Goal: Task Accomplishment & Management: Use online tool/utility

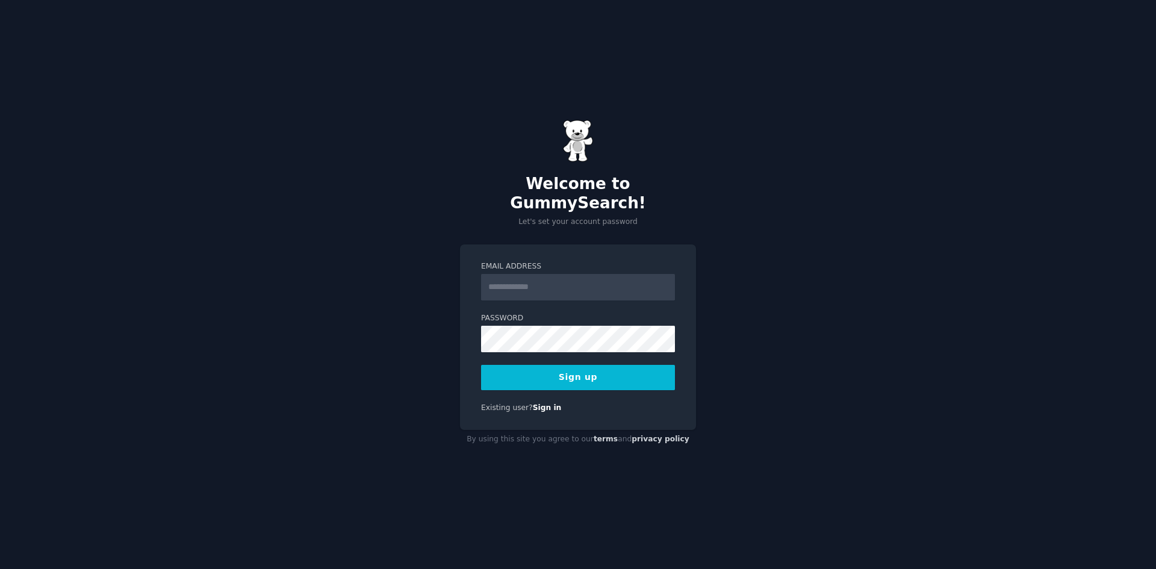
click at [511, 279] on input "Email Address" at bounding box center [578, 287] width 194 height 26
type input "**********"
click at [481, 365] on button "Sign up" at bounding box center [578, 377] width 194 height 25
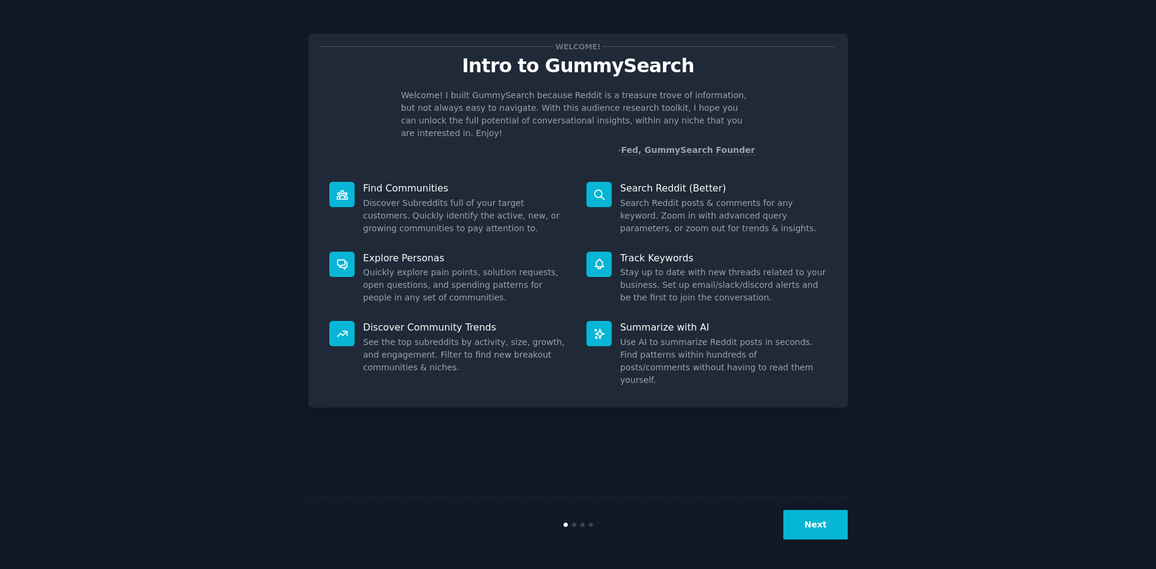
click at [821, 531] on button "Next" at bounding box center [815, 525] width 64 height 30
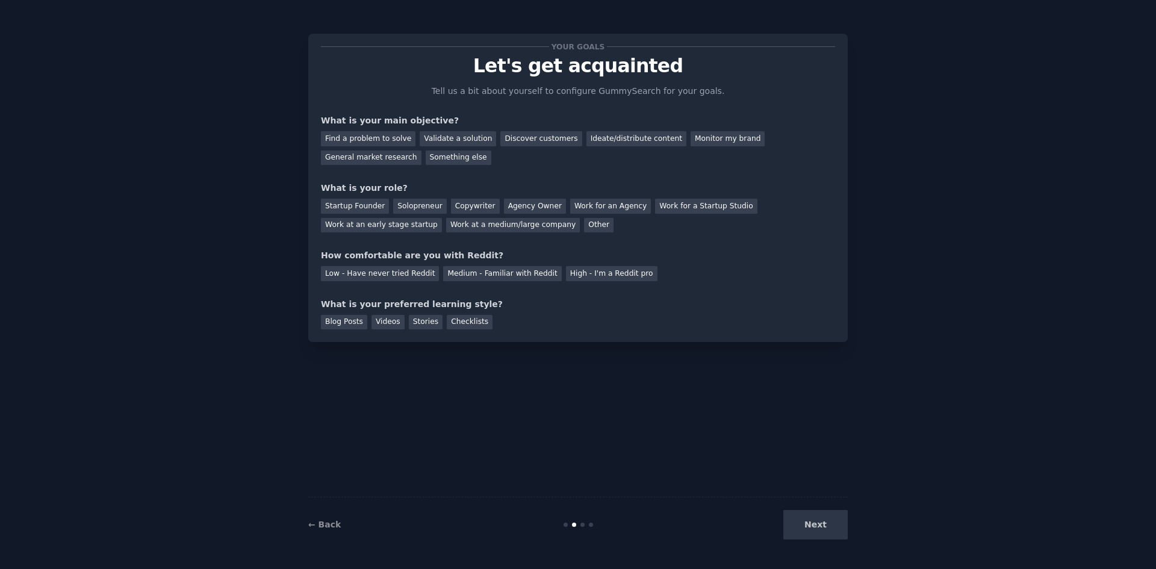
click at [814, 519] on div "Next" at bounding box center [758, 525] width 180 height 30
click at [812, 529] on div "Next" at bounding box center [758, 525] width 180 height 30
click at [408, 206] on div "Solopreneur" at bounding box center [419, 206] width 53 height 15
click at [469, 273] on div "Medium - Familiar with Reddit" at bounding box center [502, 273] width 118 height 15
click at [353, 322] on div "Blog Posts" at bounding box center [344, 322] width 46 height 15
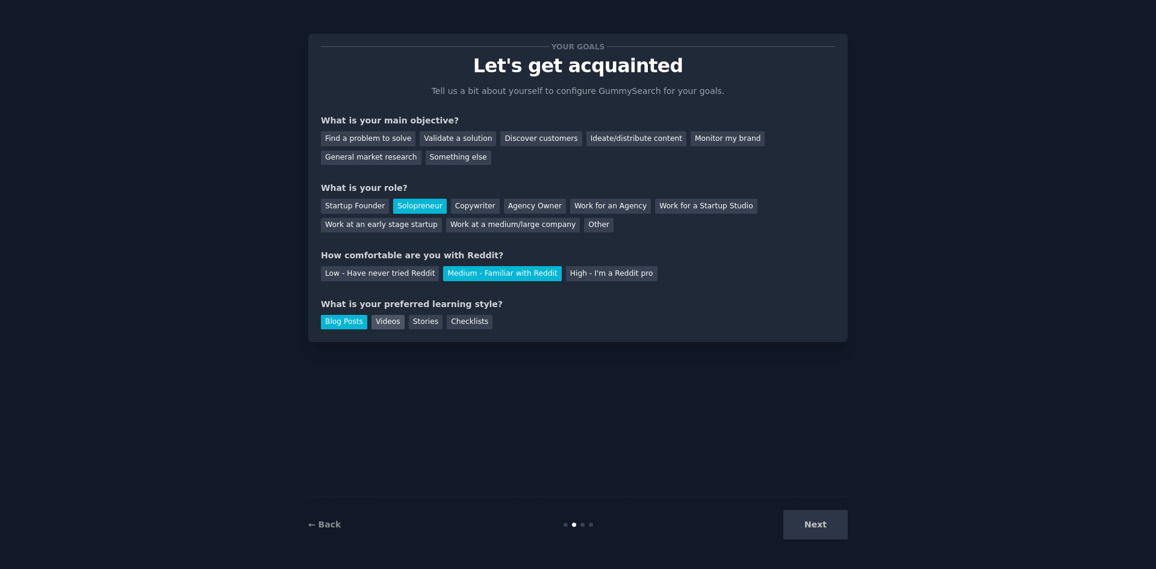
click at [391, 315] on div "Videos" at bounding box center [387, 322] width 33 height 15
click at [455, 320] on div "Checklists" at bounding box center [470, 322] width 46 height 15
click at [376, 145] on div "Find a problem to solve" at bounding box center [368, 138] width 95 height 15
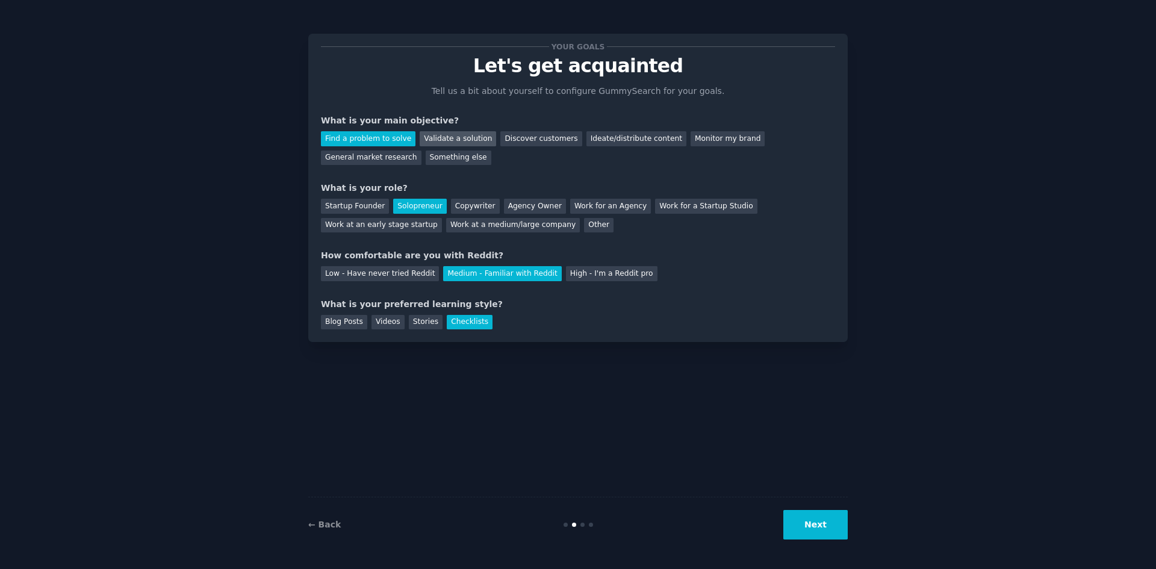
click at [422, 143] on div "Validate a solution" at bounding box center [458, 138] width 76 height 15
click at [397, 139] on div "Find a problem to solve" at bounding box center [368, 138] width 95 height 15
click at [443, 146] on div "Validate a solution" at bounding box center [458, 138] width 76 height 15
click at [825, 515] on button "Next" at bounding box center [815, 525] width 64 height 30
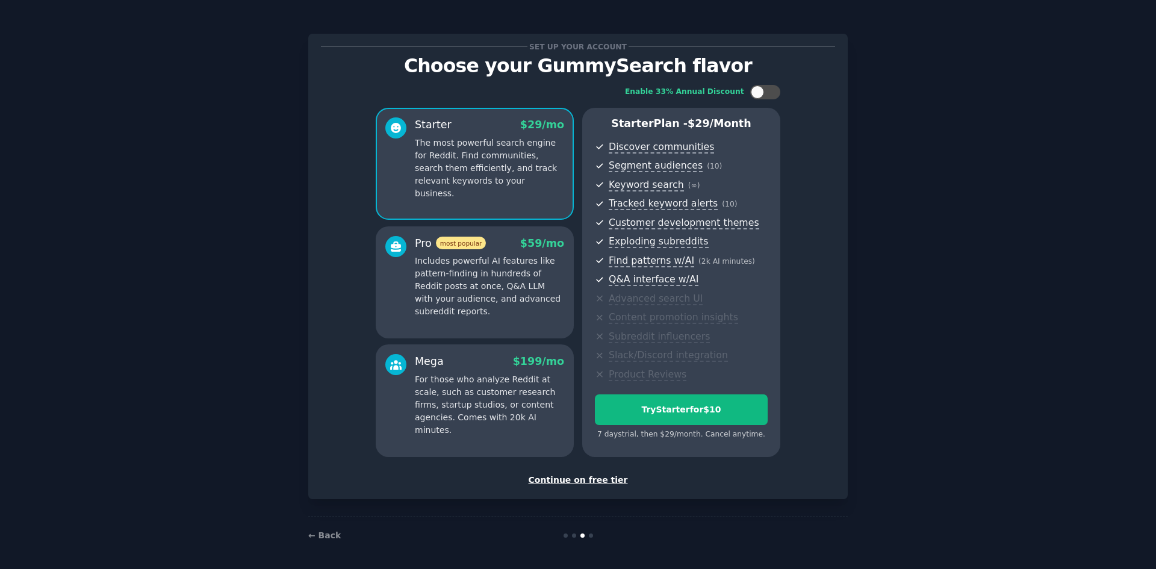
click at [593, 482] on div "Continue on free tier" at bounding box center [578, 480] width 514 height 13
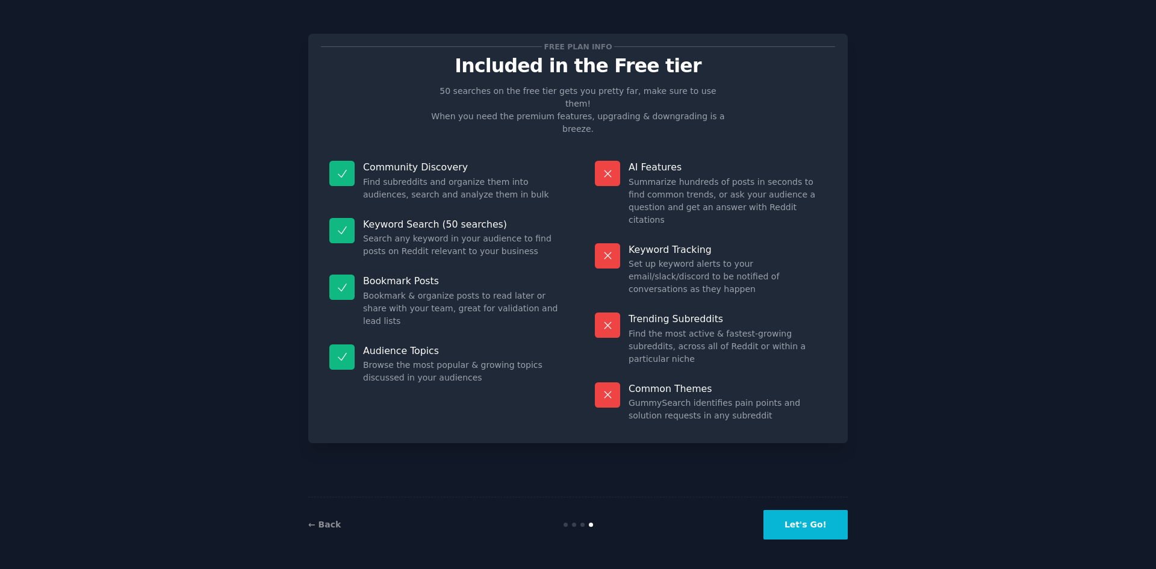
click at [803, 529] on button "Let's Go!" at bounding box center [805, 525] width 84 height 30
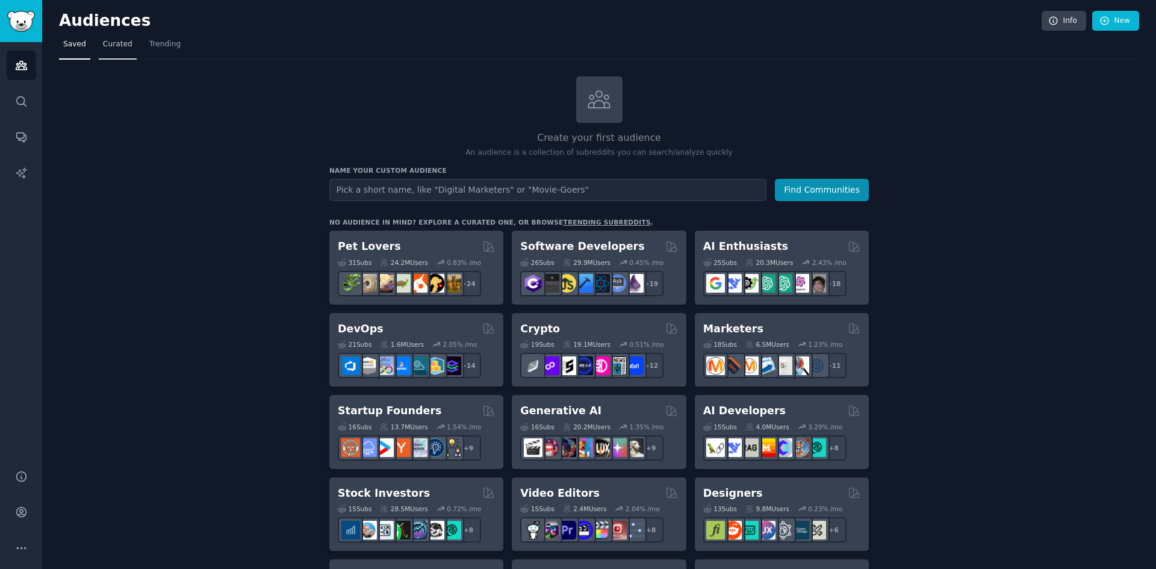
click at [103, 46] on span "Curated" at bounding box center [118, 44] width 30 height 11
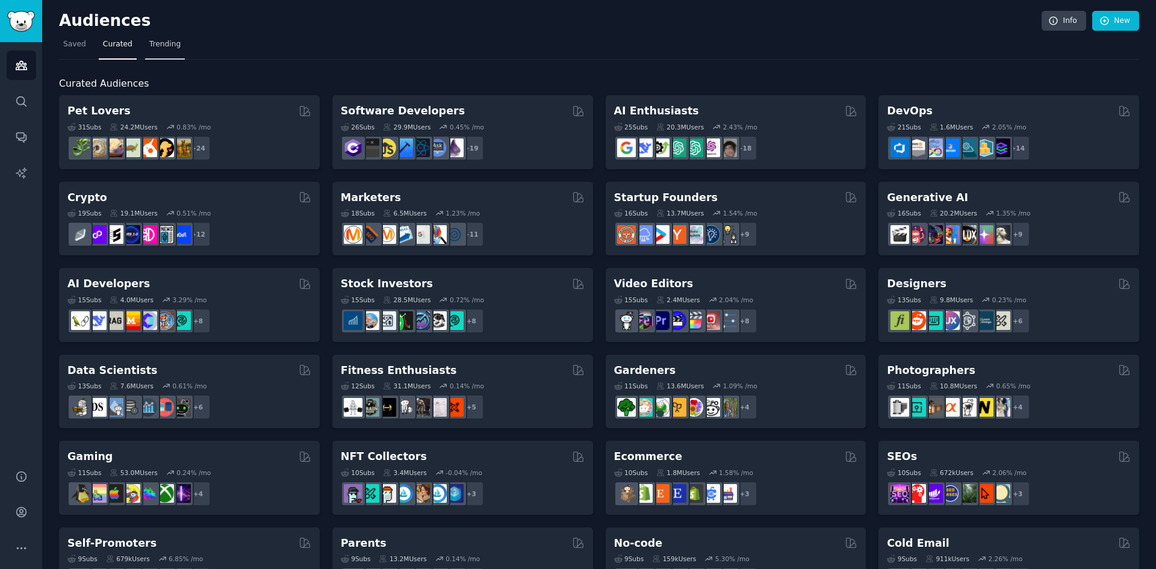
click at [161, 42] on span "Trending" at bounding box center [164, 44] width 31 height 11
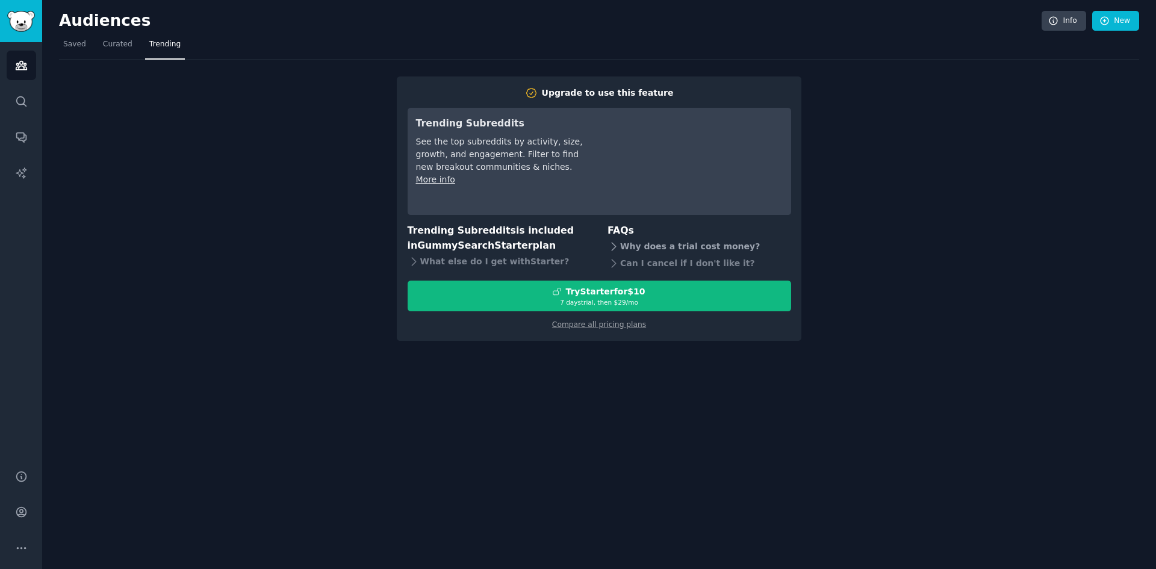
click at [608, 246] on icon at bounding box center [614, 246] width 13 height 13
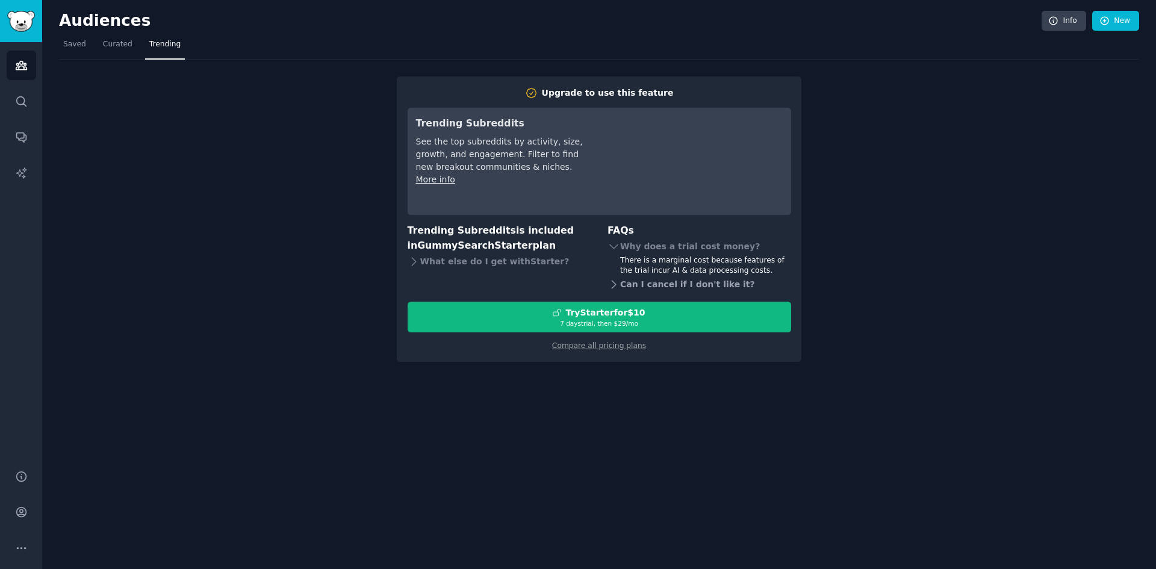
click at [612, 288] on icon at bounding box center [614, 285] width 4 height 8
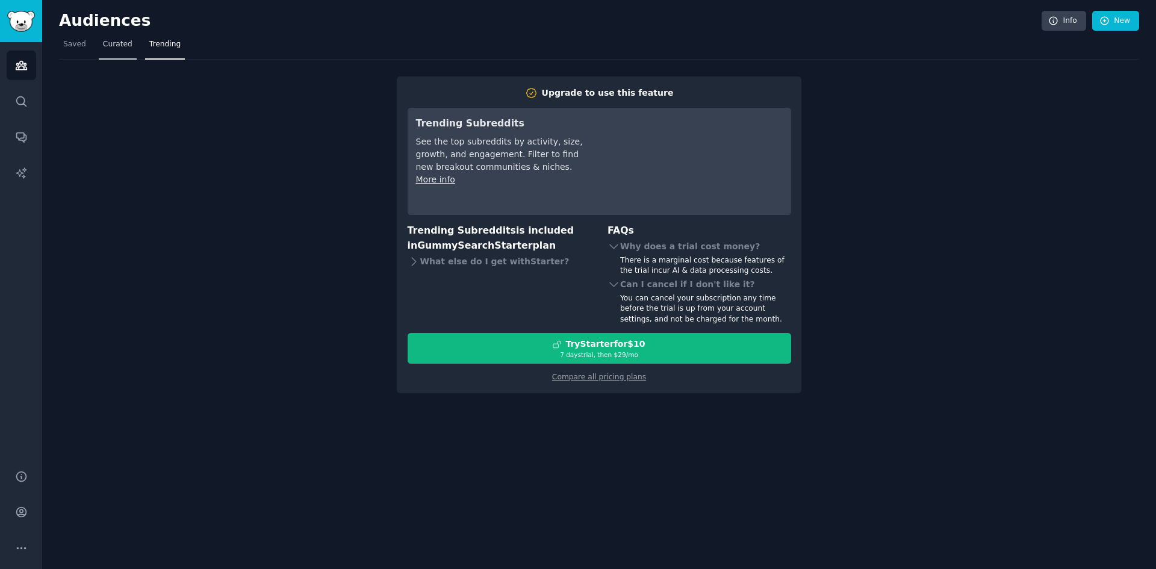
click at [99, 46] on link "Curated" at bounding box center [118, 47] width 38 height 25
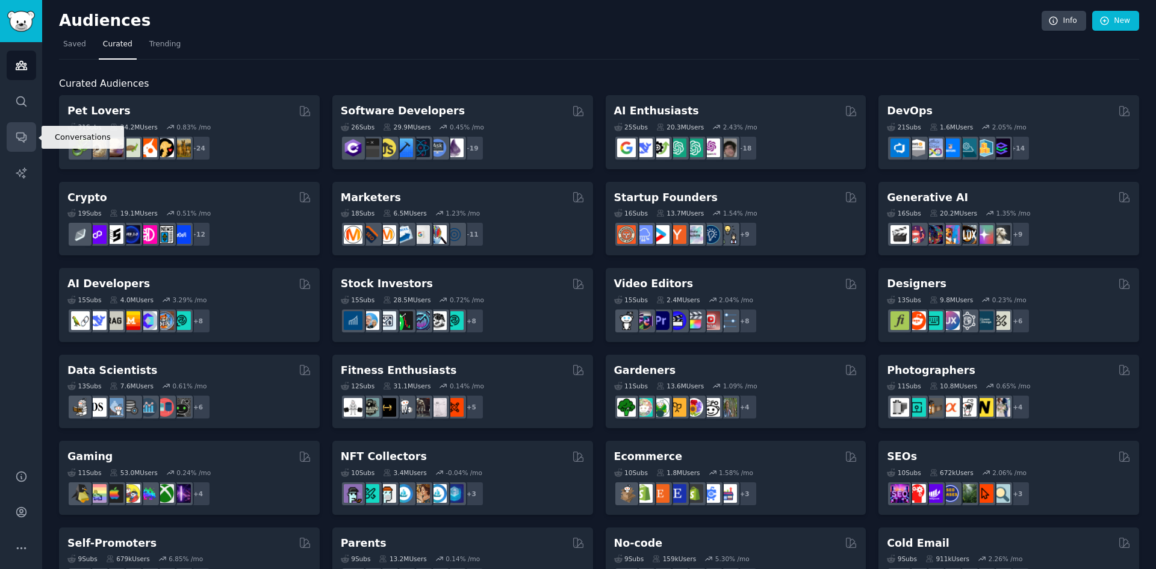
click at [10, 135] on link "Conversations" at bounding box center [22, 137] width 30 height 30
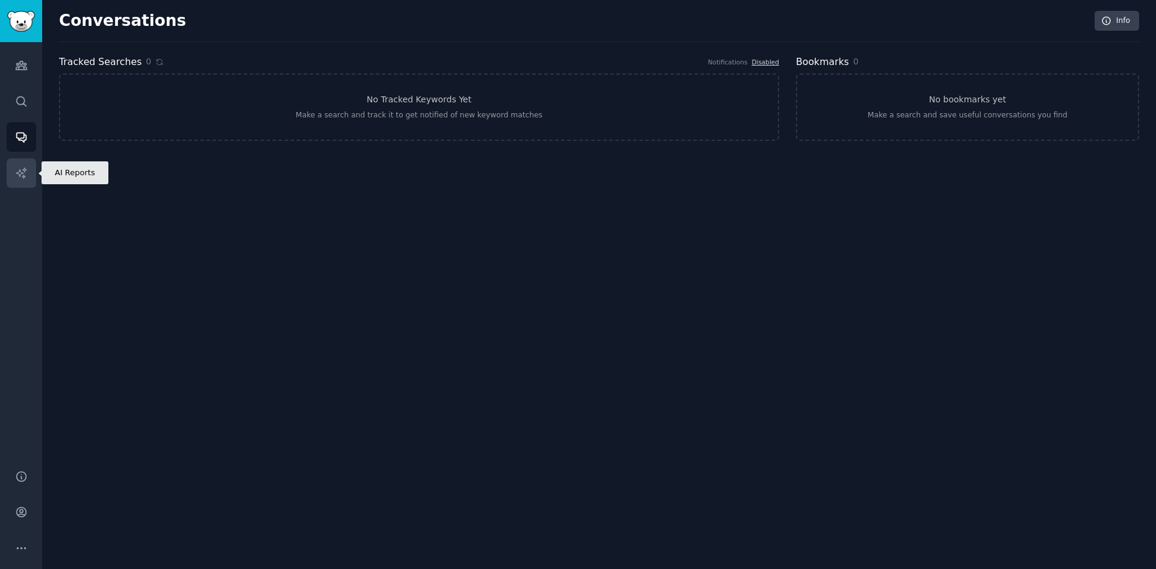
click at [26, 170] on icon "Sidebar" at bounding box center [21, 172] width 10 height 10
